Goal: Task Accomplishment & Management: Use online tool/utility

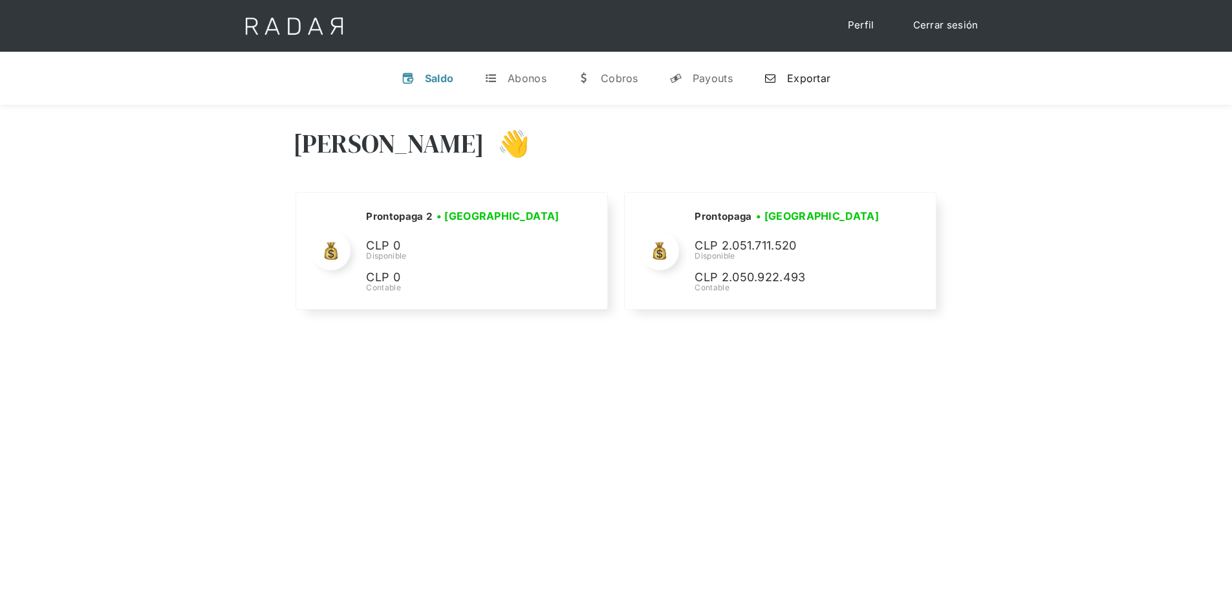
click at [793, 75] on div "Exportar" at bounding box center [808, 78] width 43 height 13
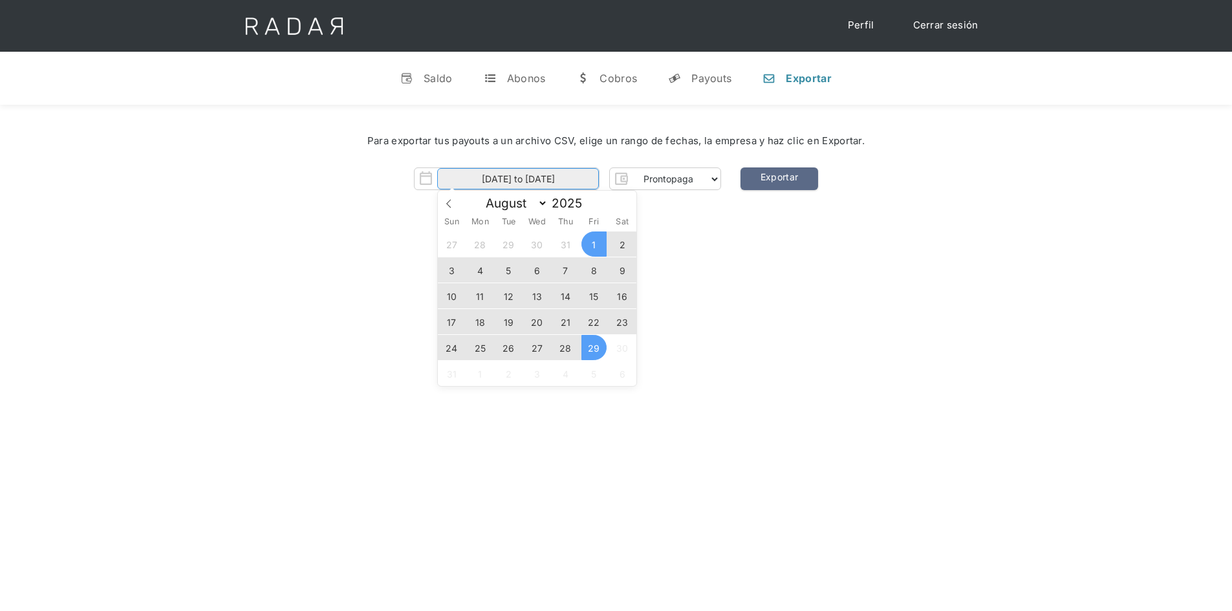
click at [570, 188] on body "Cargando... Cerrar sesión Perfil v Saldo t Abonos w [GEOGRAPHIC_DATA] y Payouts…" at bounding box center [616, 442] width 1232 height 885
click at [566, 350] on span "28" at bounding box center [565, 347] width 25 height 25
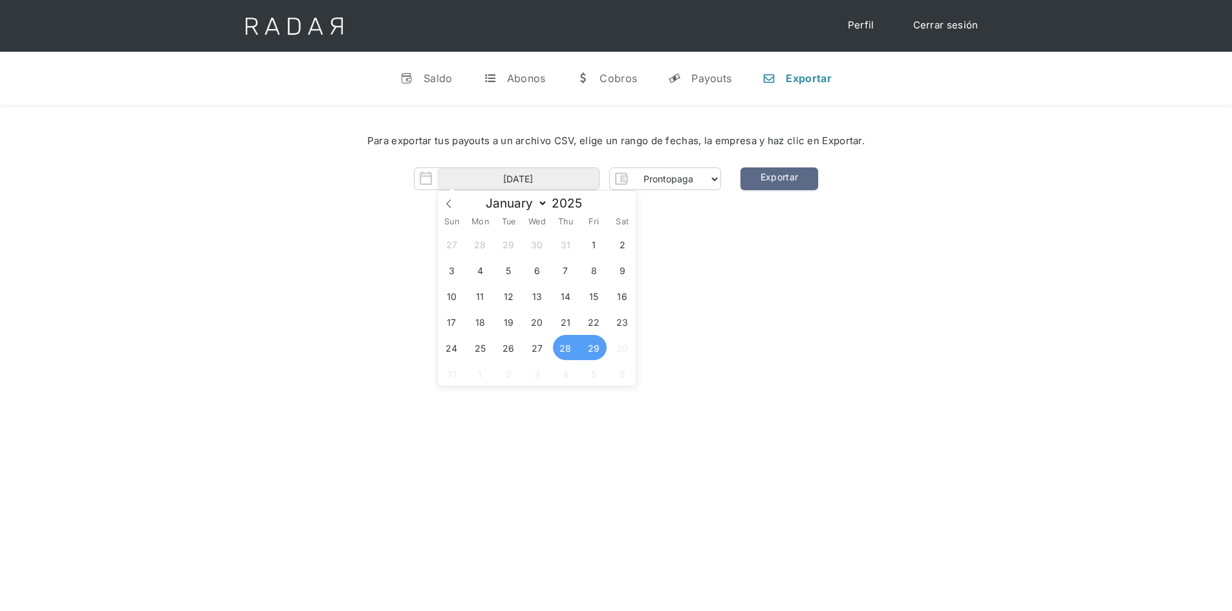
click at [588, 350] on span "29" at bounding box center [593, 347] width 25 height 25
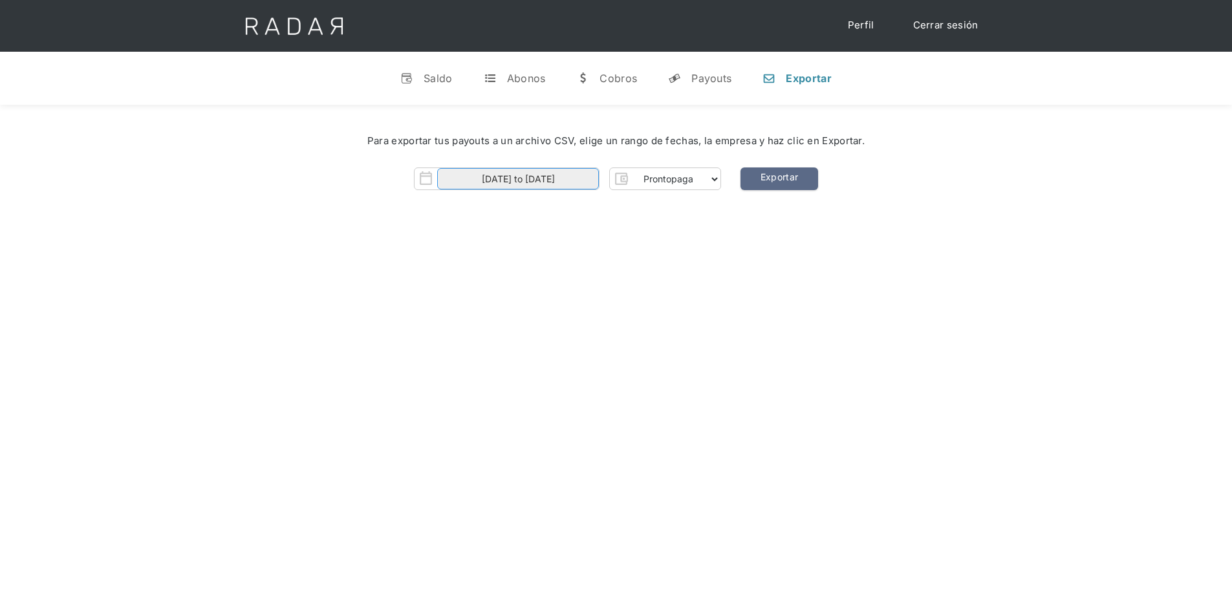
click at [584, 177] on input "[DATE] to [DATE]" at bounding box center [518, 178] width 162 height 21
click at [592, 341] on span "29" at bounding box center [593, 347] width 25 height 25
type input "[DATE]"
click at [592, 341] on span "29" at bounding box center [593, 347] width 25 height 25
click at [806, 179] on link "Exportar" at bounding box center [779, 178] width 78 height 23
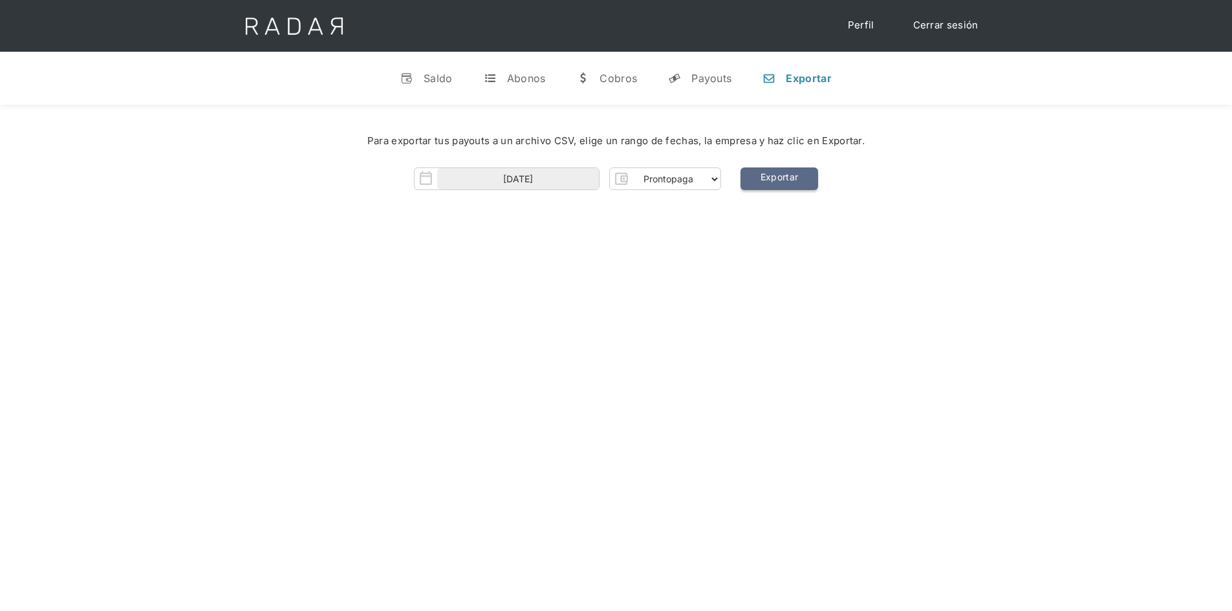
click at [795, 169] on link "Exportar" at bounding box center [779, 178] width 78 height 23
drag, startPoint x: 1091, startPoint y: 147, endPoint x: 1075, endPoint y: 133, distance: 22.4
click at [1091, 147] on div "Para exportar tus payouts a un archivo CSV, elige un rango de fechas, la empres…" at bounding box center [616, 141] width 1154 height 15
